Goal: Navigation & Orientation: Find specific page/section

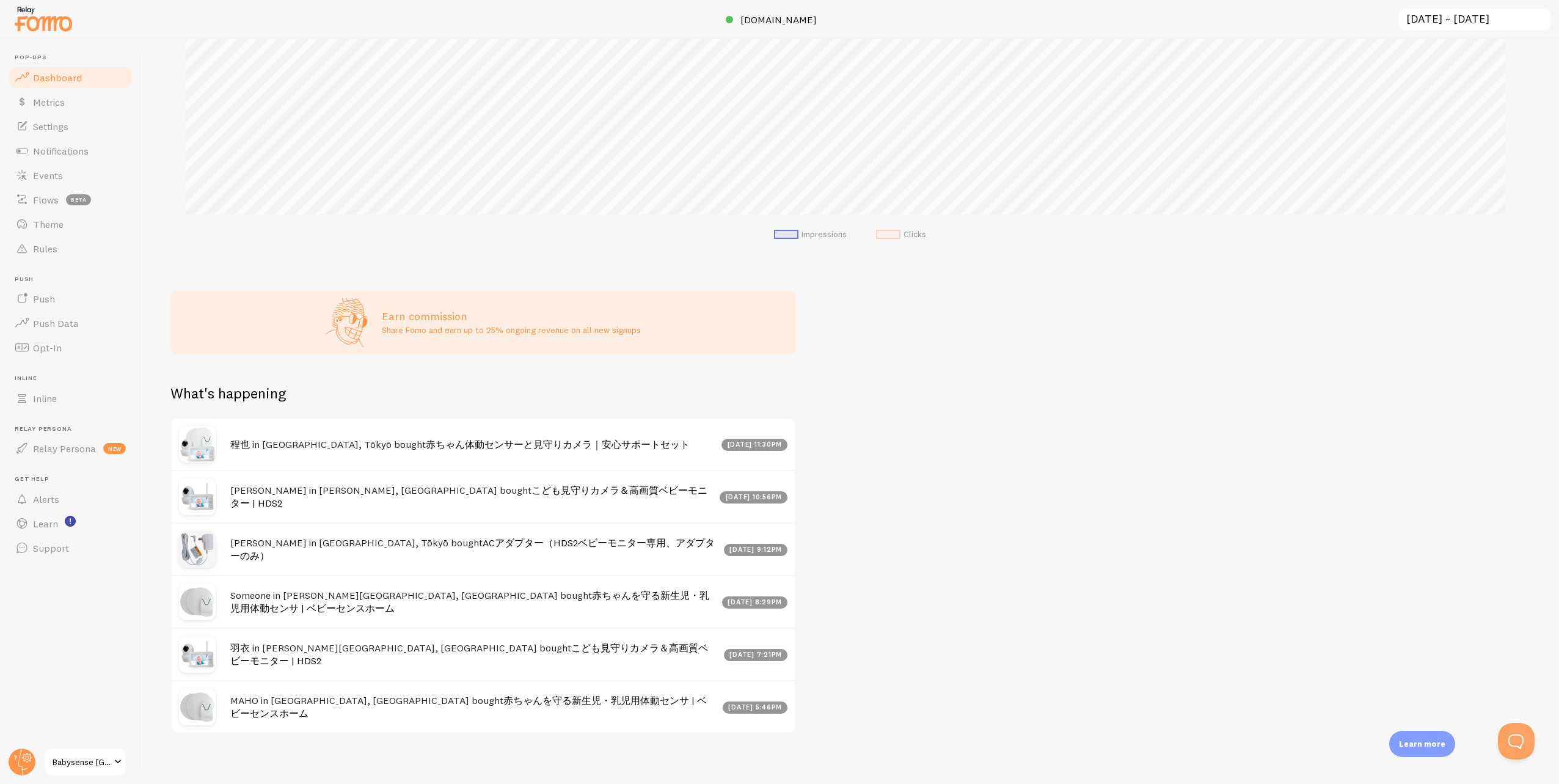
scroll to position [268, 0]
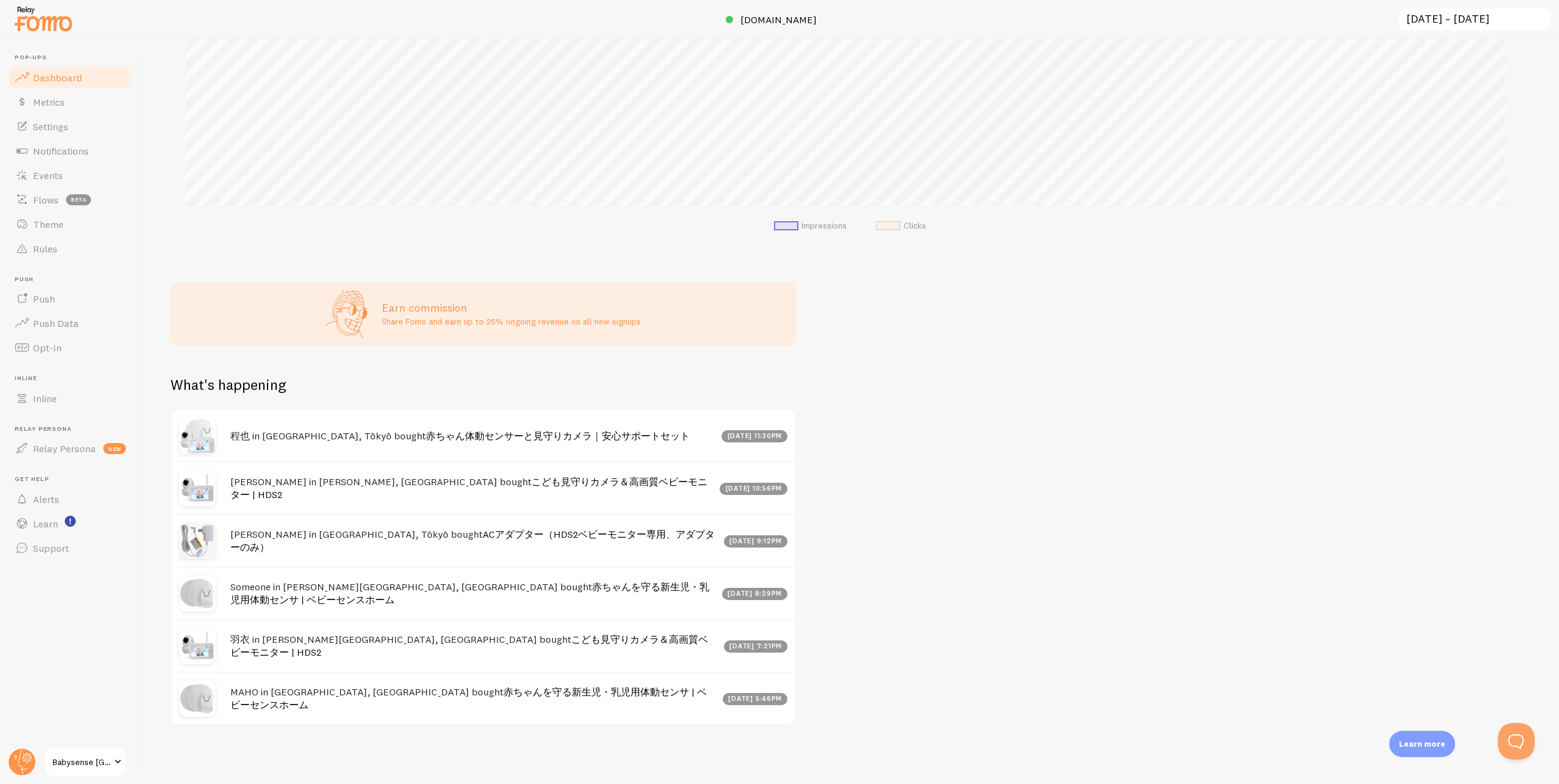
click at [167, 233] on div "Impressions 16.99k Quantity of notifications shown Clicks 6 Traffic from clicks…" at bounding box center [850, 411] width 1418 height 744
click at [48, 99] on span "Metrics" at bounding box center [49, 102] width 32 height 12
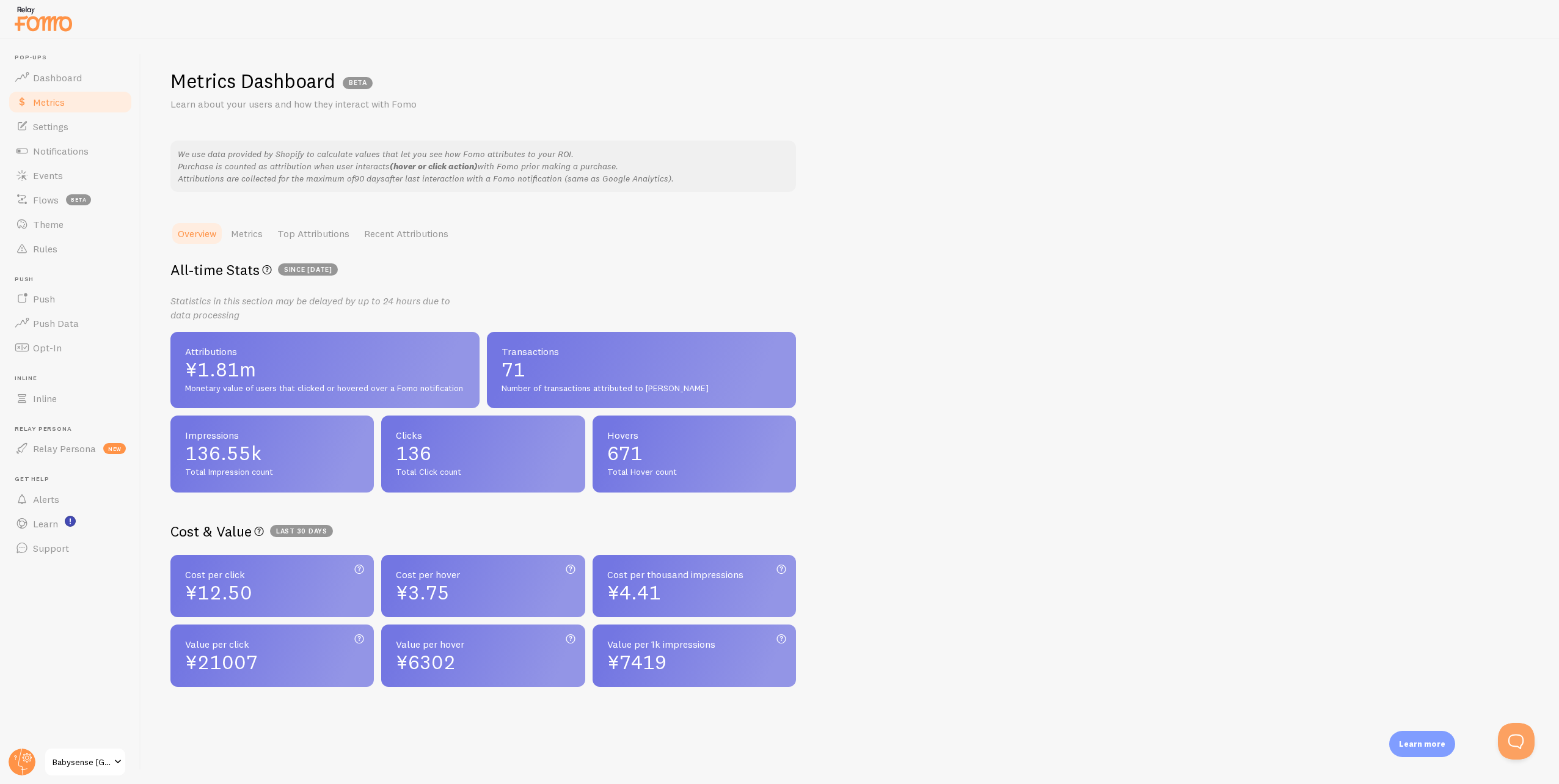
scroll to position [6, 0]
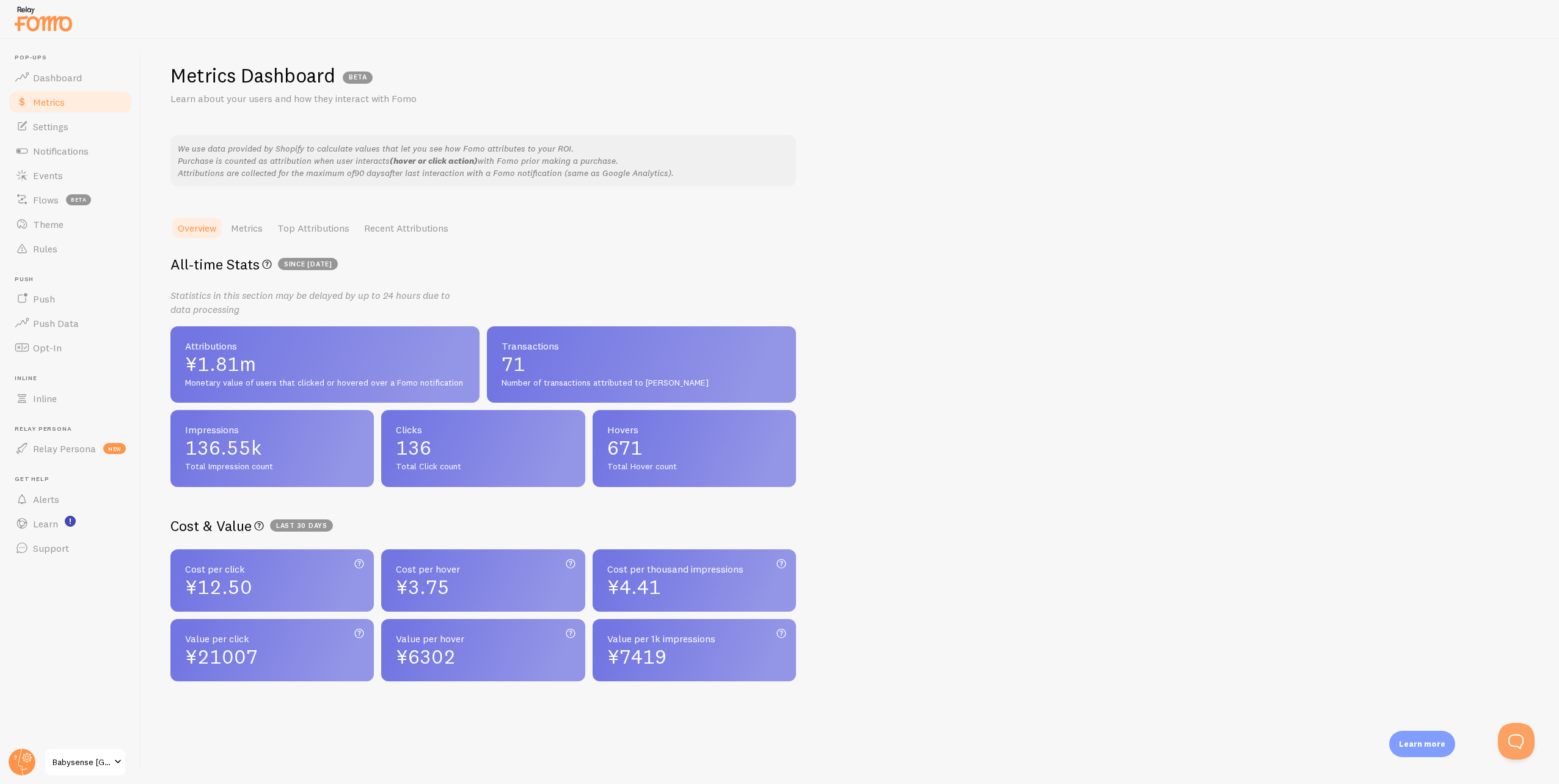
click at [311, 352] on div "Attributions ¥1.81m Monetary value of users that clicked or hovered over a Fomo…" at bounding box center [325, 364] width 309 height 77
click at [88, 130] on link "Settings" at bounding box center [70, 126] width 126 height 25
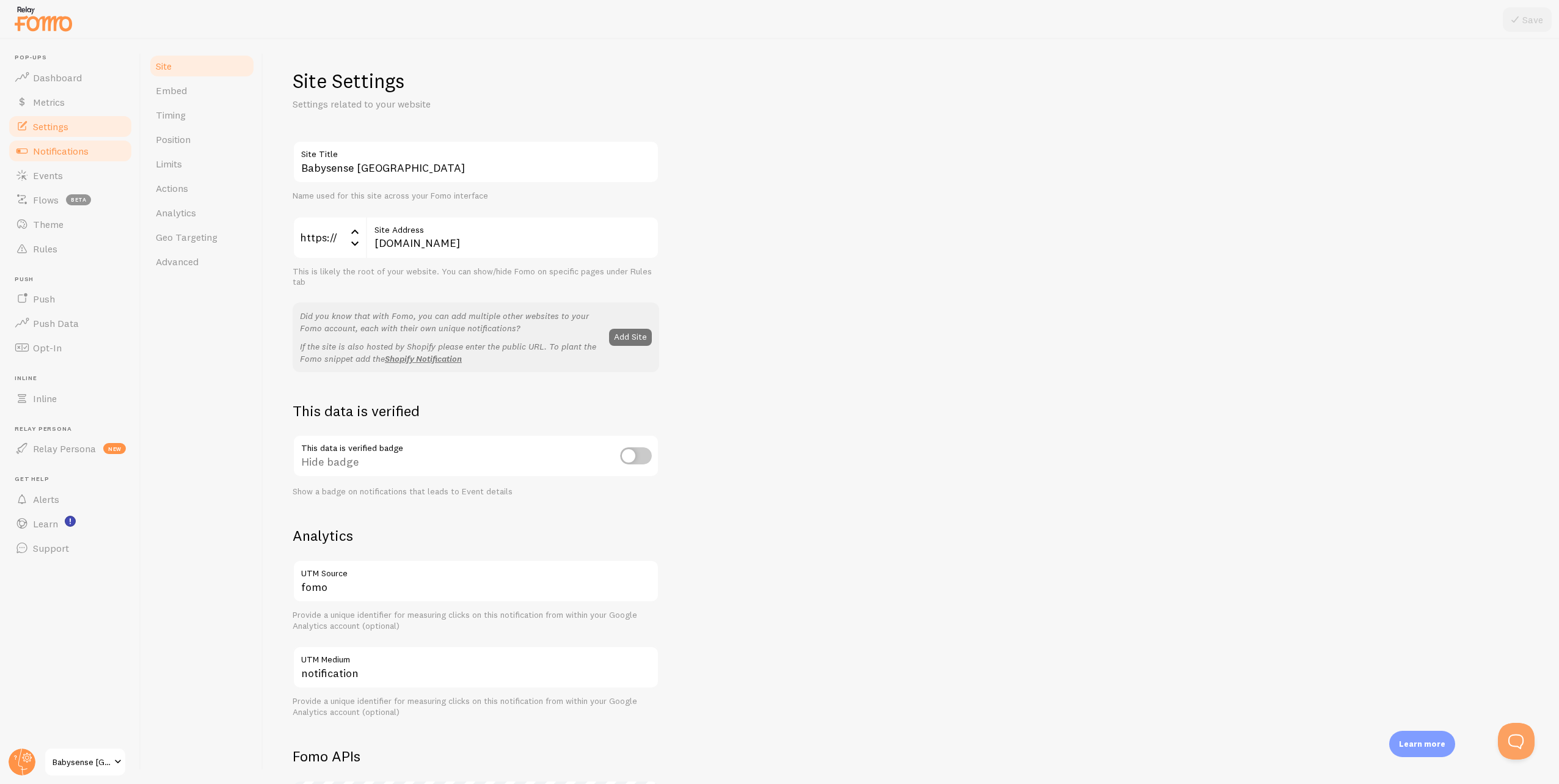
click at [66, 152] on span "Notifications" at bounding box center [61, 150] width 56 height 12
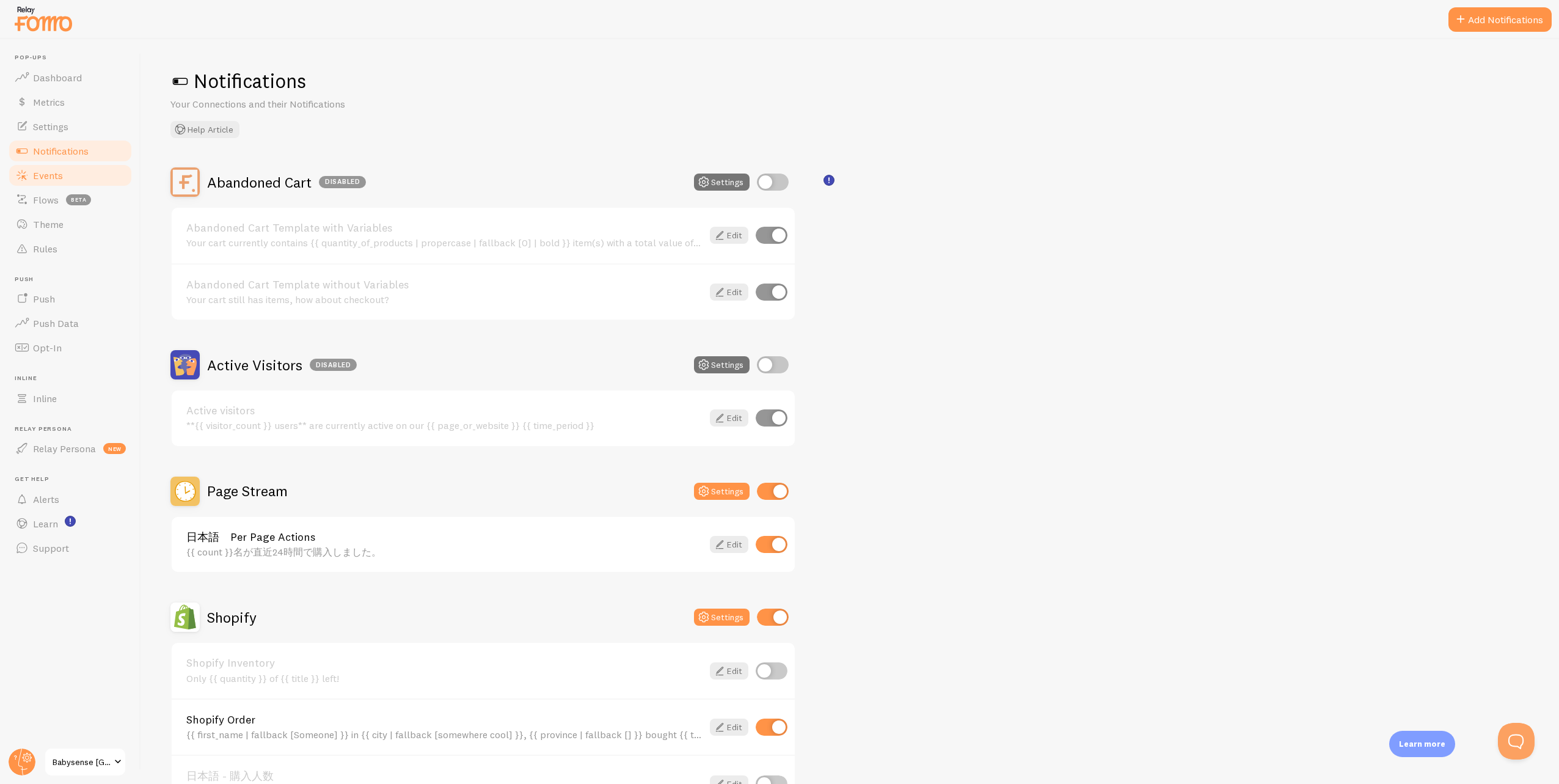
click at [57, 174] on span "Events" at bounding box center [48, 175] width 30 height 12
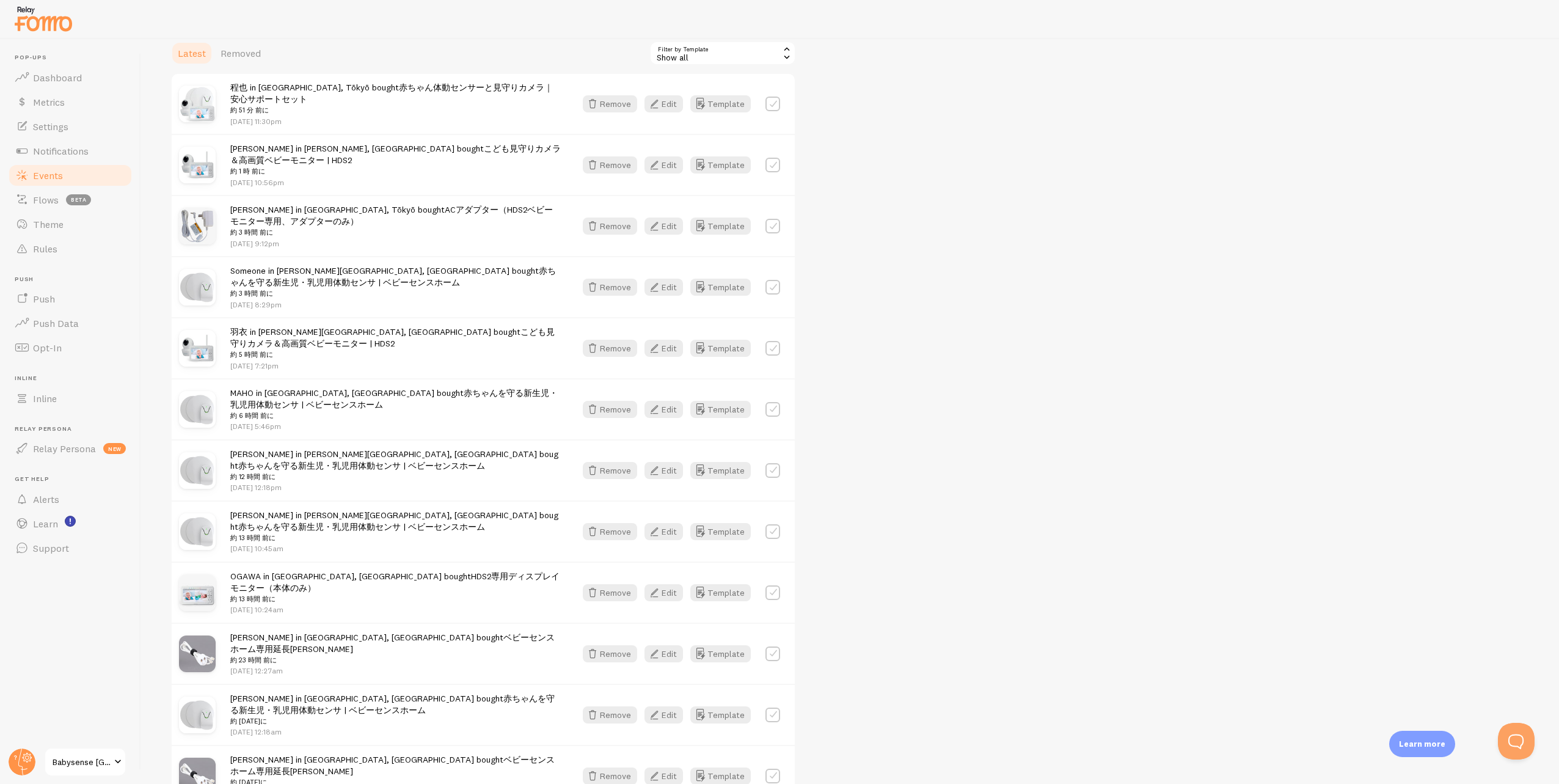
scroll to position [198, 0]
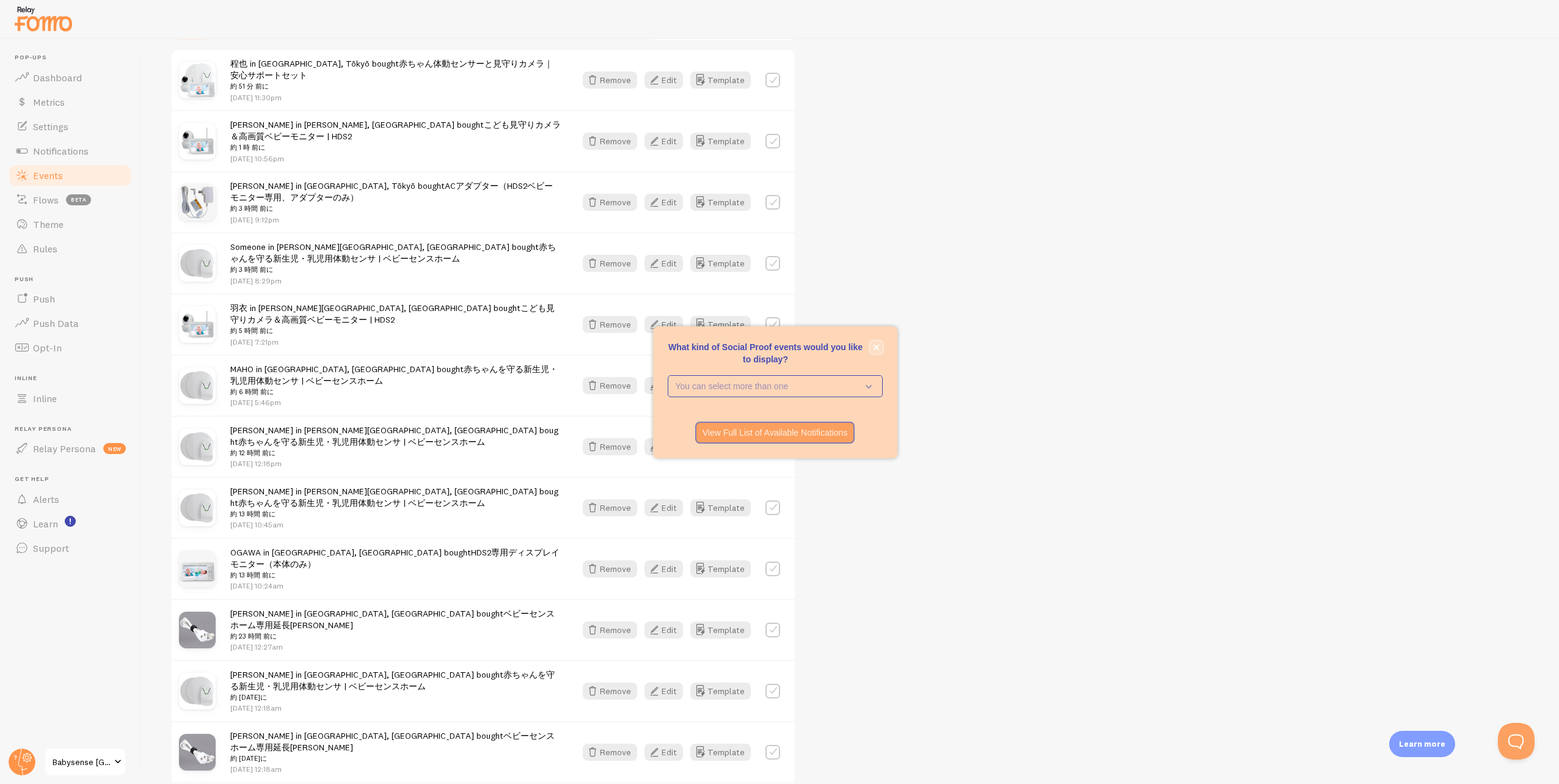
click at [879, 347] on button "close," at bounding box center [877, 347] width 13 height 13
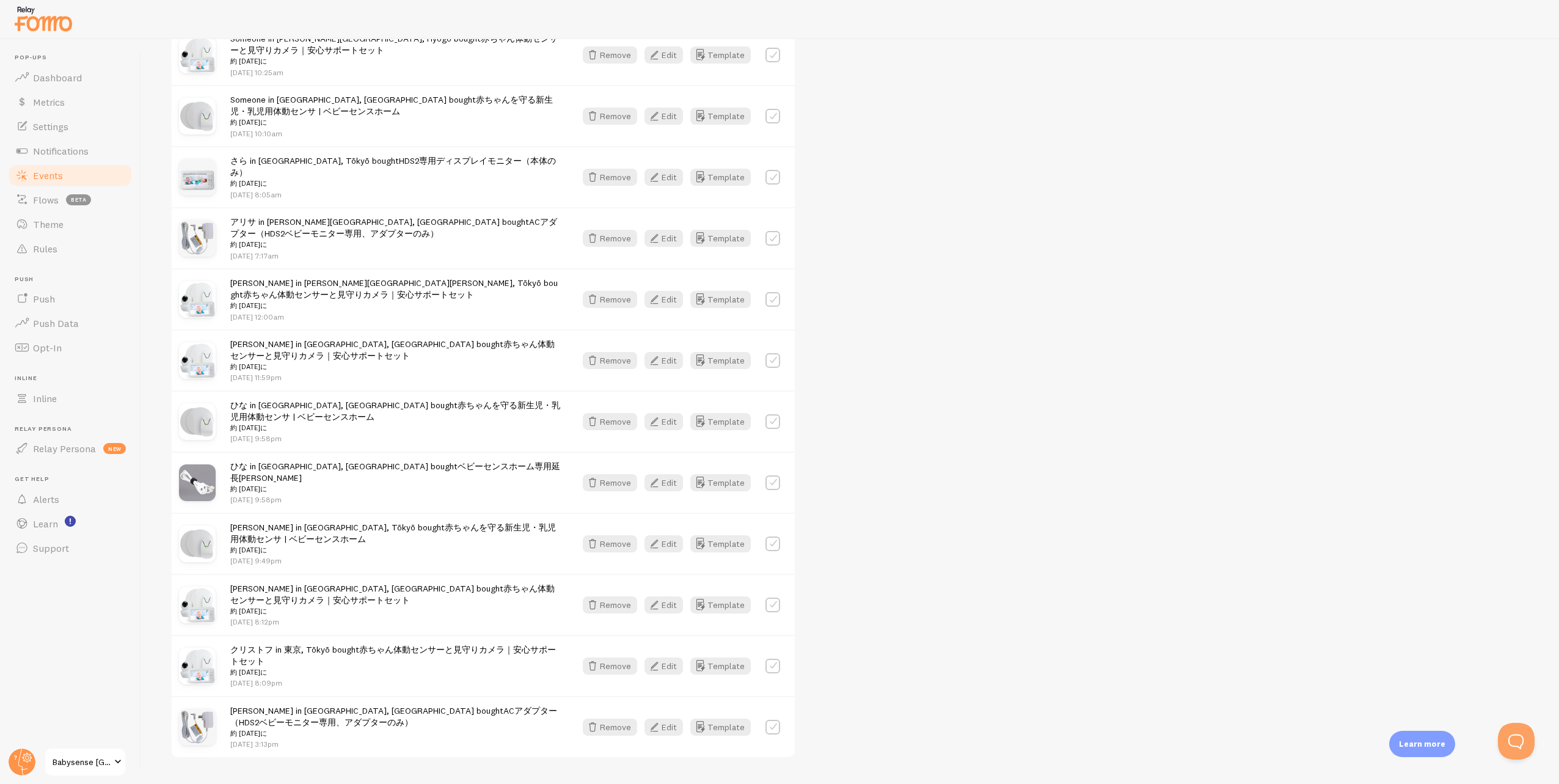
scroll to position [1340, 0]
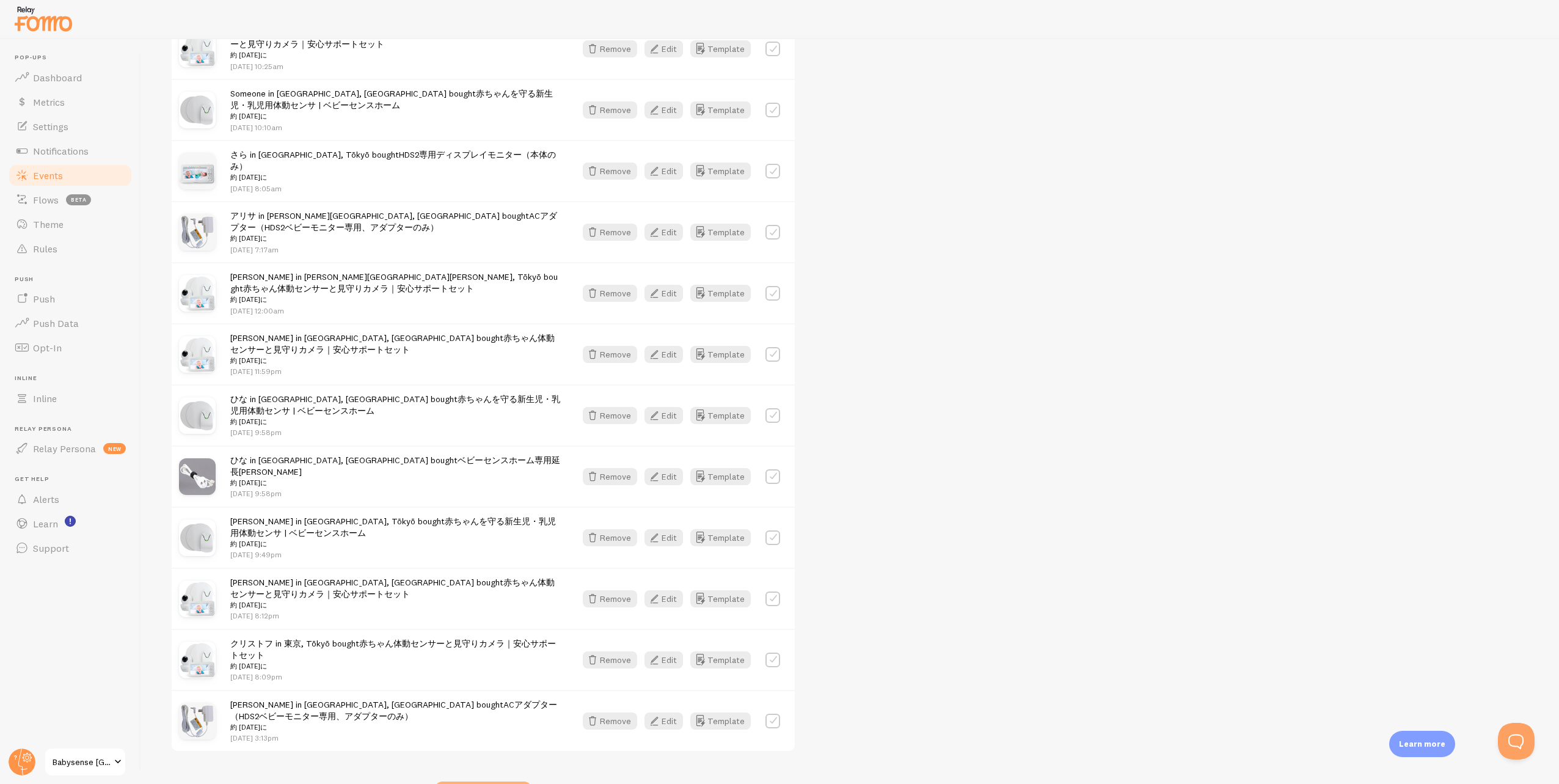
click at [464, 781] on div "Show more events" at bounding box center [483, 793] width 97 height 25
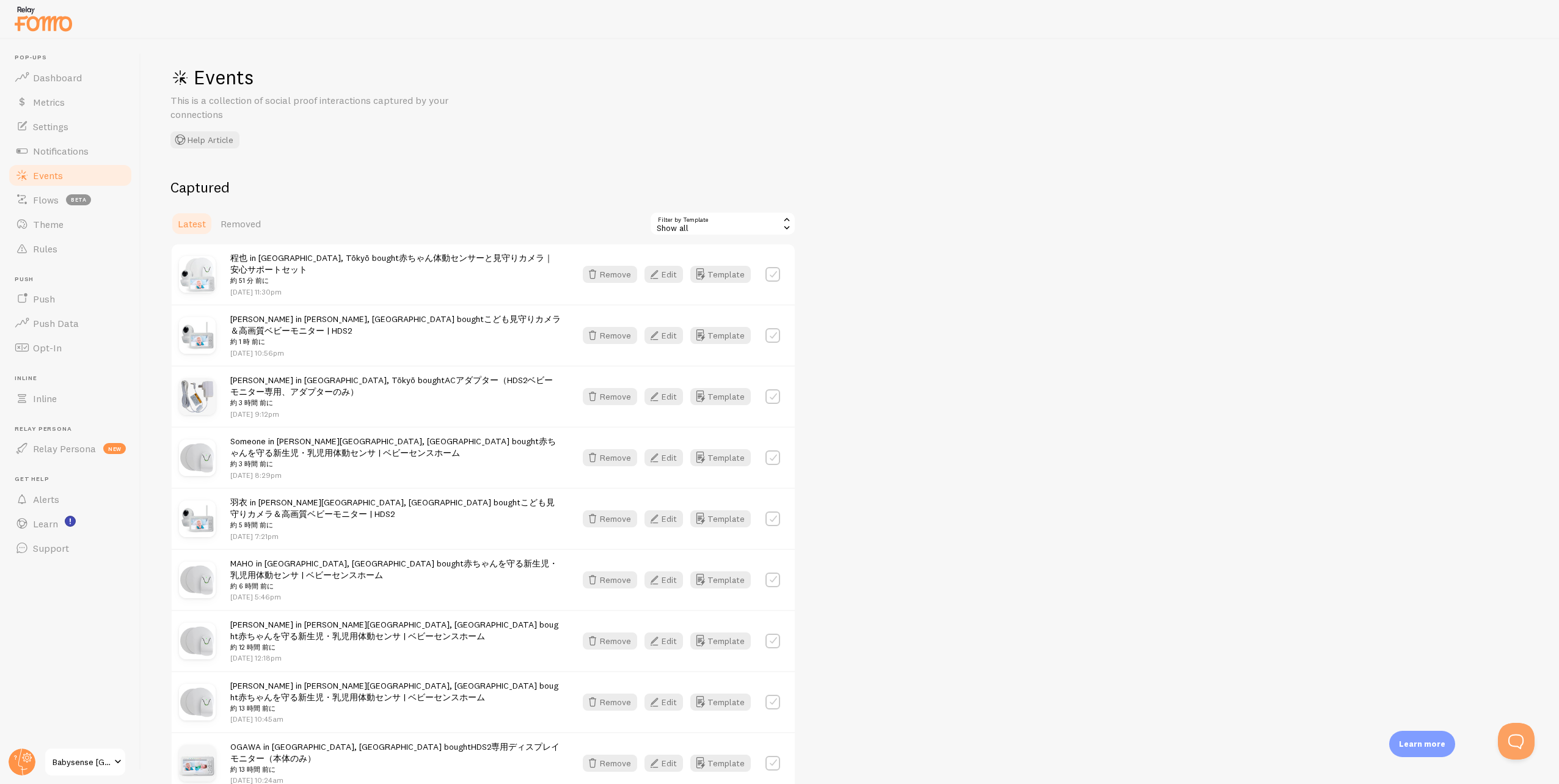
scroll to position [0, 0]
